Goal: Transaction & Acquisition: Purchase product/service

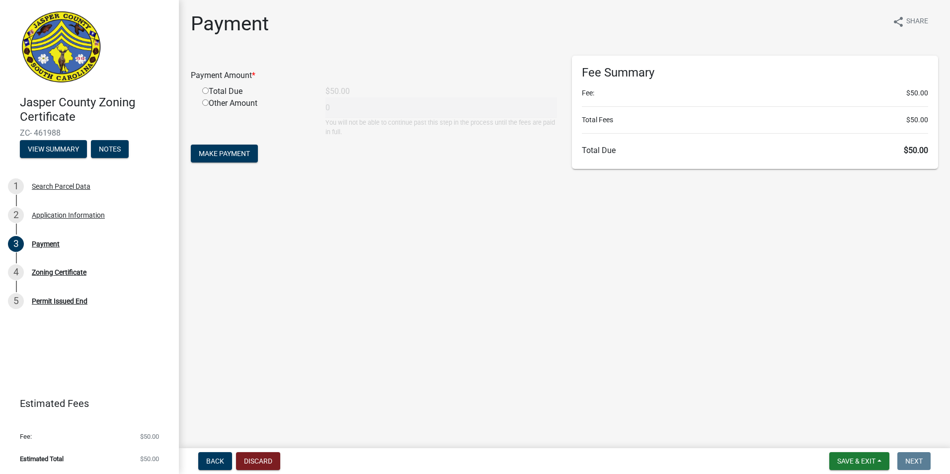
click at [262, 296] on main "Payment share Share Payment Amount * Total Due $50.00 Other Amount 0 You will n…" at bounding box center [565, 222] width 772 height 444
drag, startPoint x: 264, startPoint y: 299, endPoint x: 322, endPoint y: 336, distance: 68.4
click at [302, 322] on main "Payment share Share Payment Amount * Total Due $50.00 Other Amount 0 You will n…" at bounding box center [565, 222] width 772 height 444
click at [322, 336] on main "Payment share Share Payment Amount * Total Due $50.00 Other Amount 0 You will n…" at bounding box center [565, 222] width 772 height 444
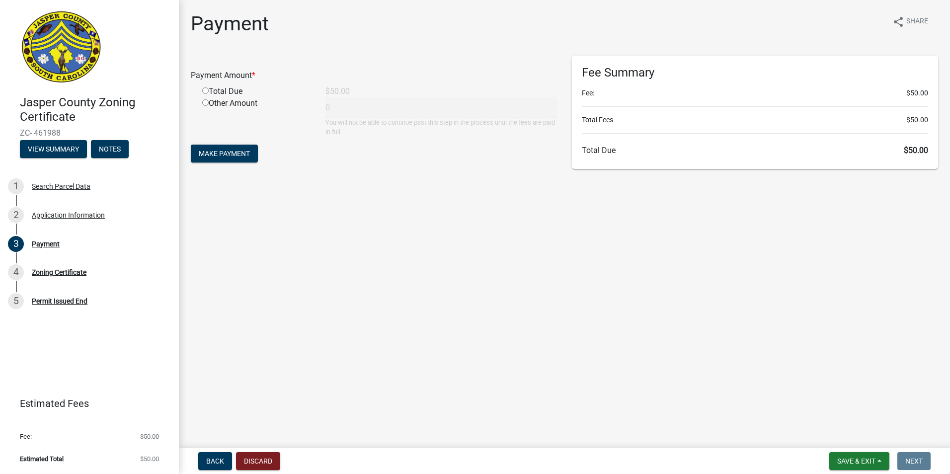
drag, startPoint x: 322, startPoint y: 336, endPoint x: 447, endPoint y: 232, distance: 162.4
click at [447, 231] on main "Payment share Share Payment Amount * Total Due $50.00 Other Amount 0 You will n…" at bounding box center [565, 222] width 772 height 444
click at [235, 153] on span "Make Payment" at bounding box center [224, 154] width 51 height 8
click at [201, 100] on div "Total Due" at bounding box center [256, 103] width 123 height 12
click at [204, 102] on input "radio" at bounding box center [205, 102] width 6 height 6
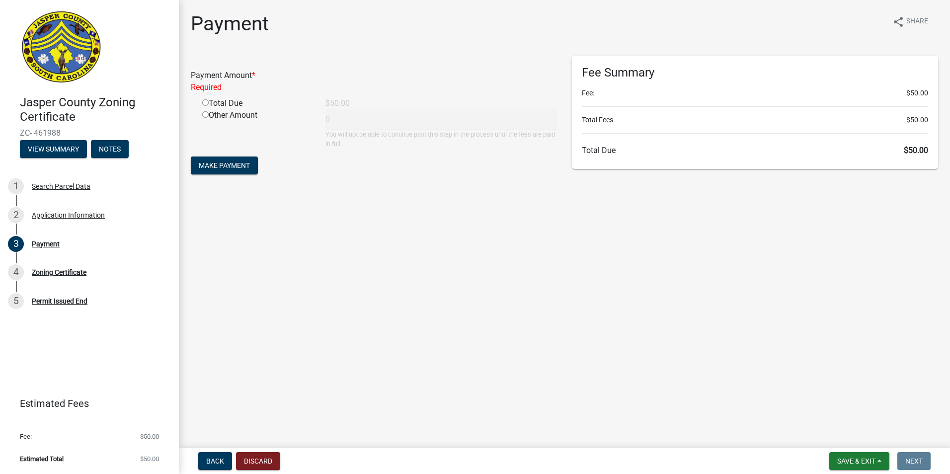
radio input "true"
type input "50"
click at [229, 151] on span "Make Payment" at bounding box center [224, 154] width 51 height 8
